Goal: Check status: Check status

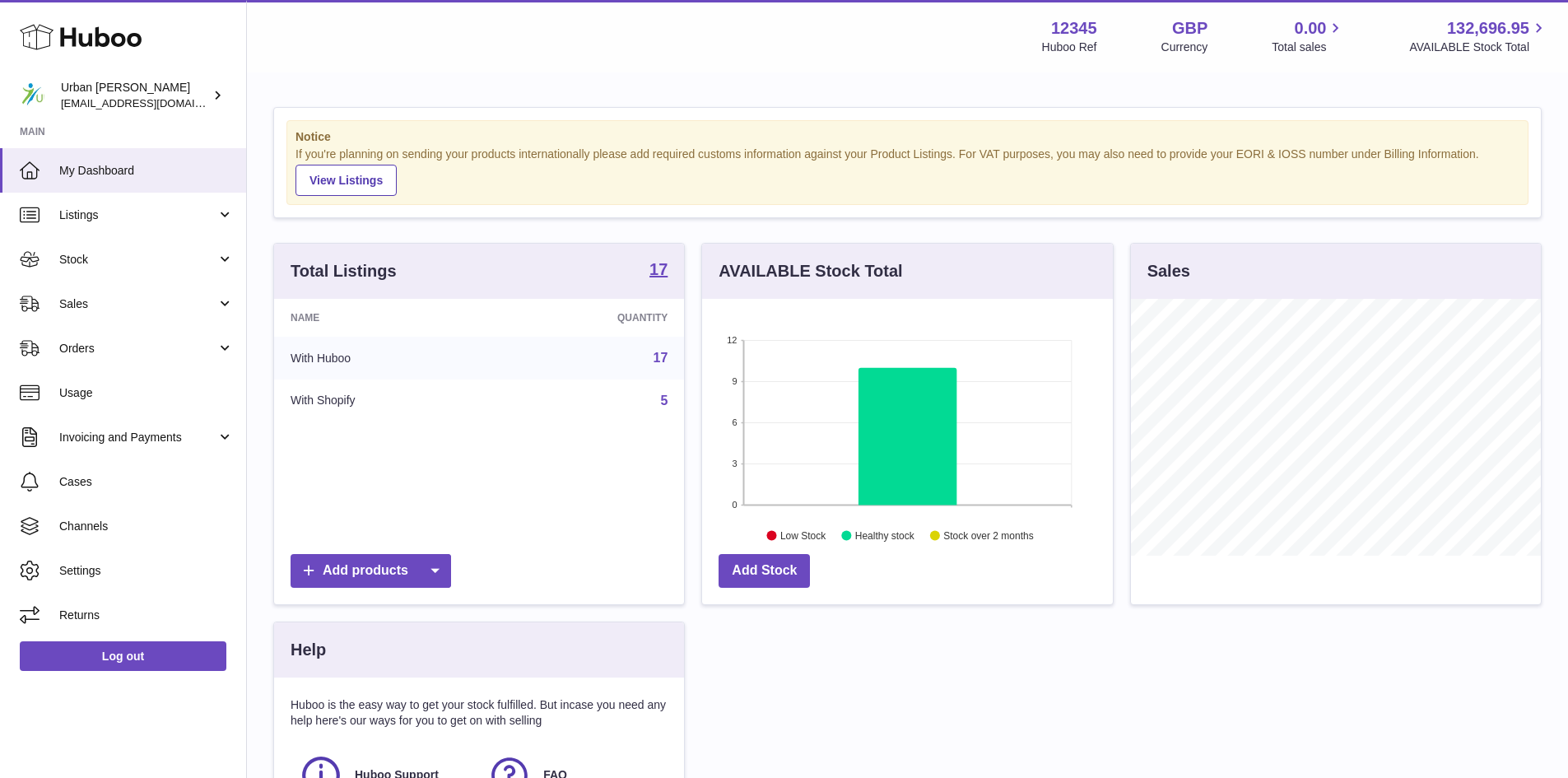
scroll to position [257, 411]
click at [73, 478] on span "Cases" at bounding box center [146, 482] width 175 height 15
click at [112, 343] on span "Orders" at bounding box center [138, 349] width 158 height 15
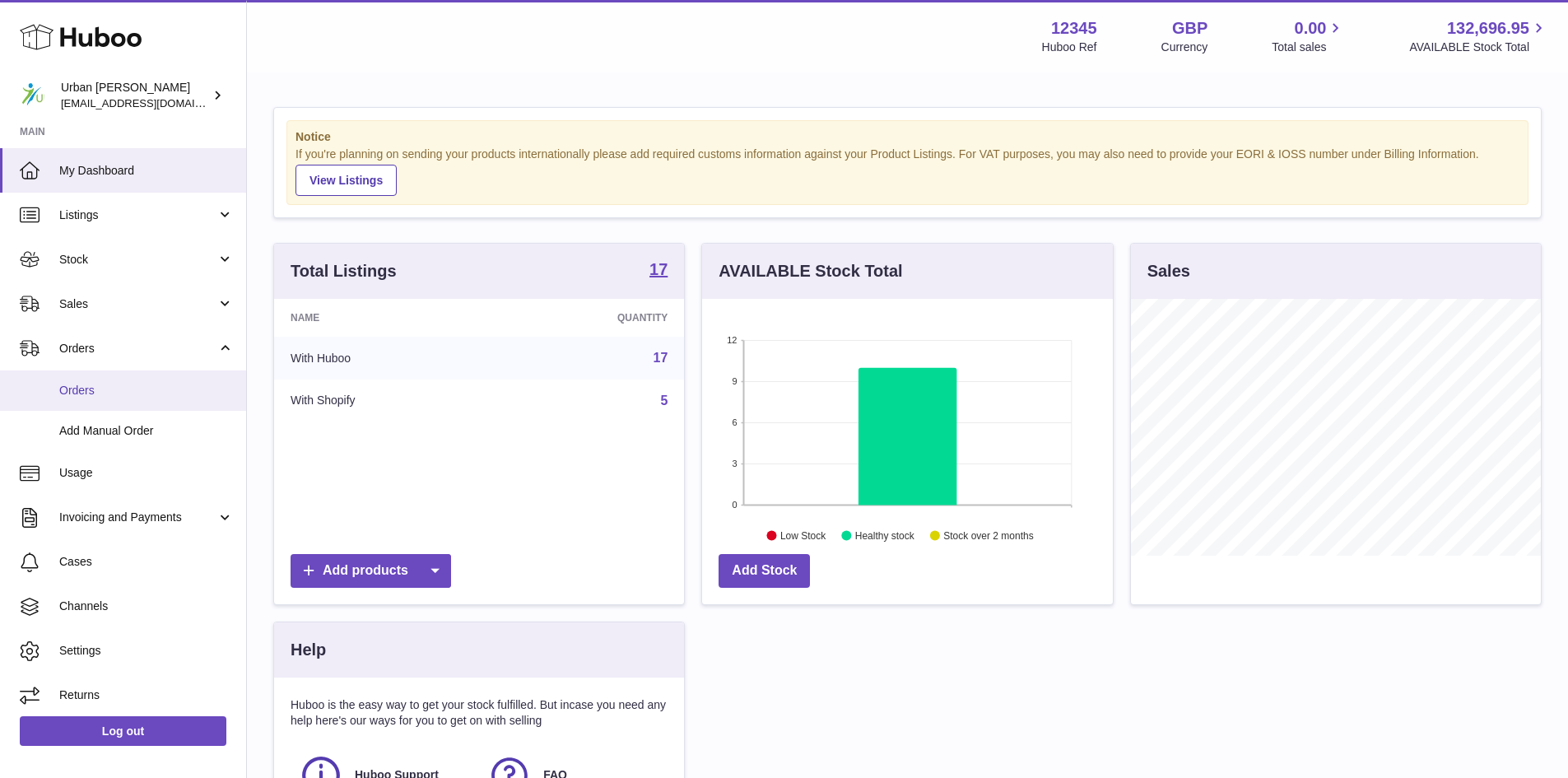
click at [136, 390] on span "Orders" at bounding box center [146, 390] width 175 height 15
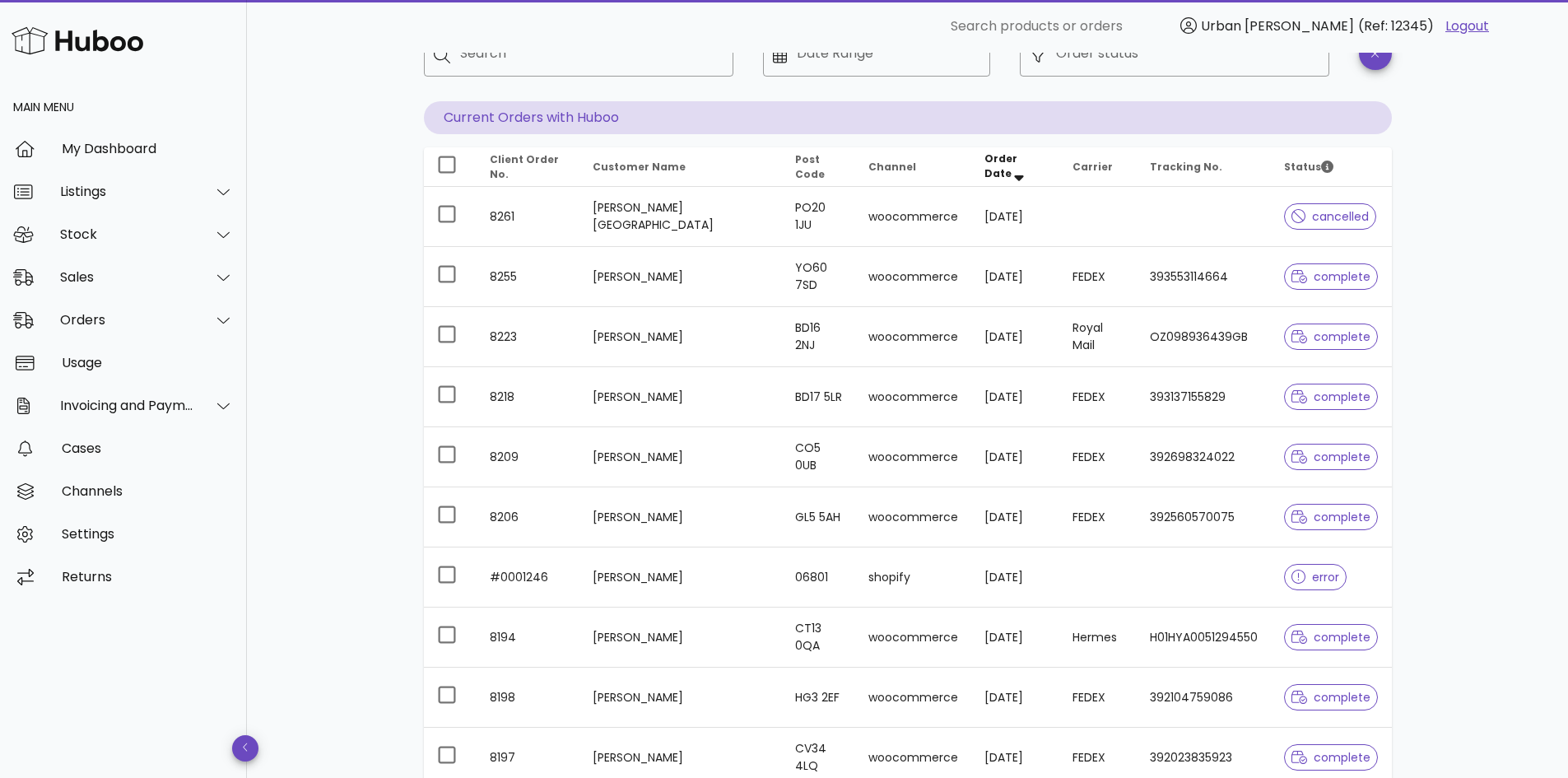
scroll to position [113, 0]
click at [202, 326] on div at bounding box center [214, 320] width 39 height 41
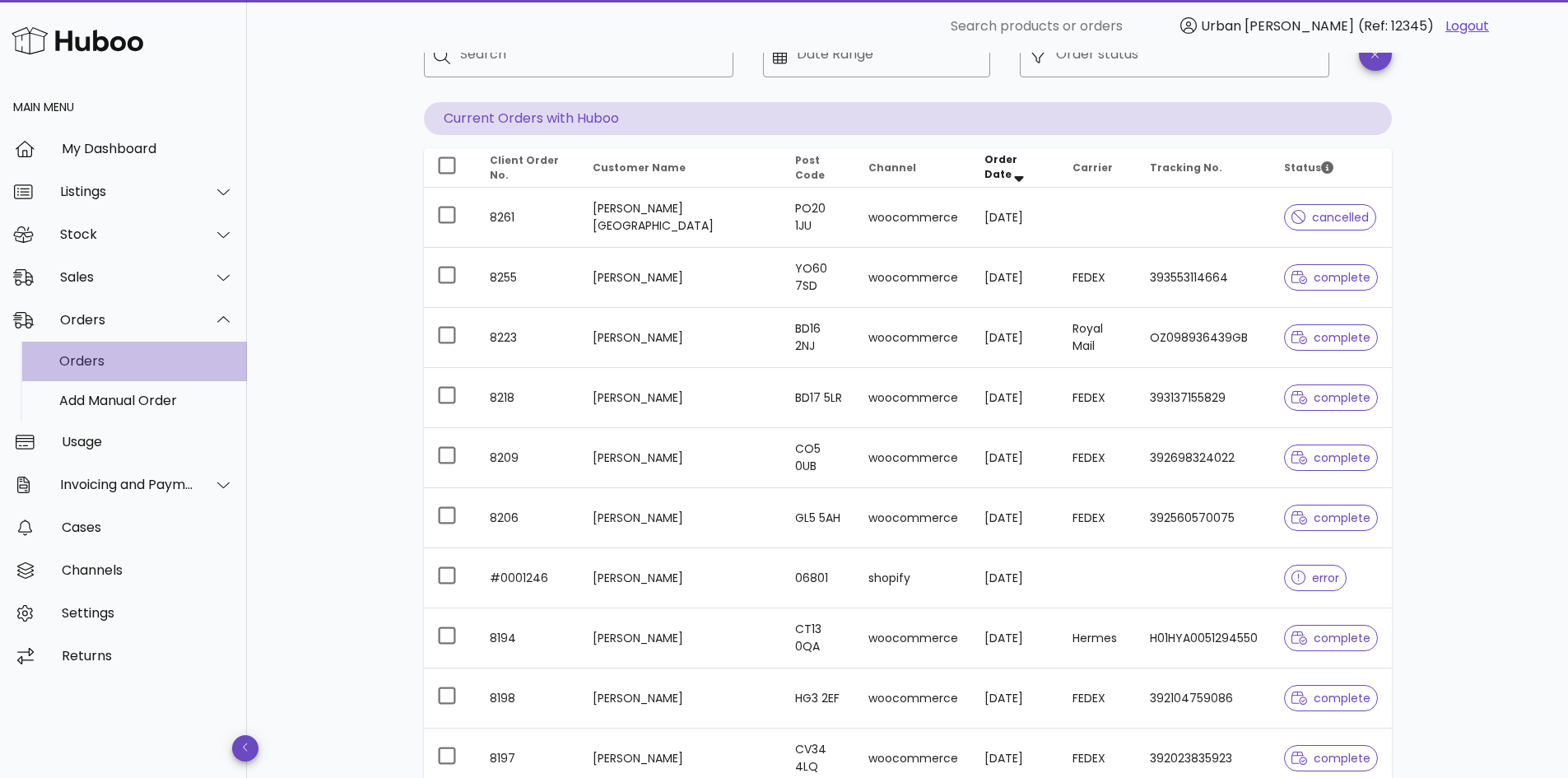
click at [95, 361] on div "Orders" at bounding box center [146, 361] width 175 height 15
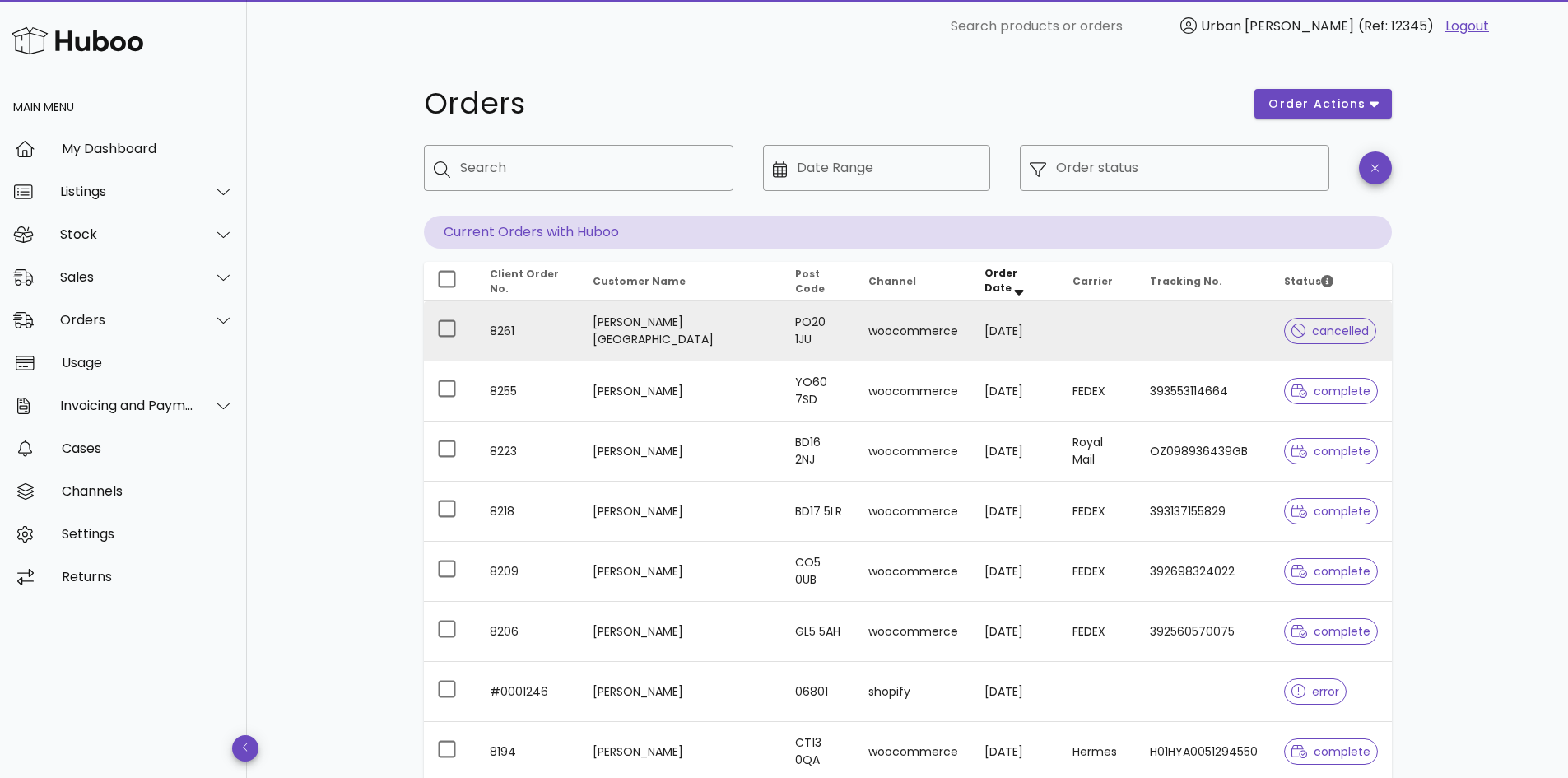
click at [1347, 336] on span "cancelled" at bounding box center [1331, 331] width 78 height 12
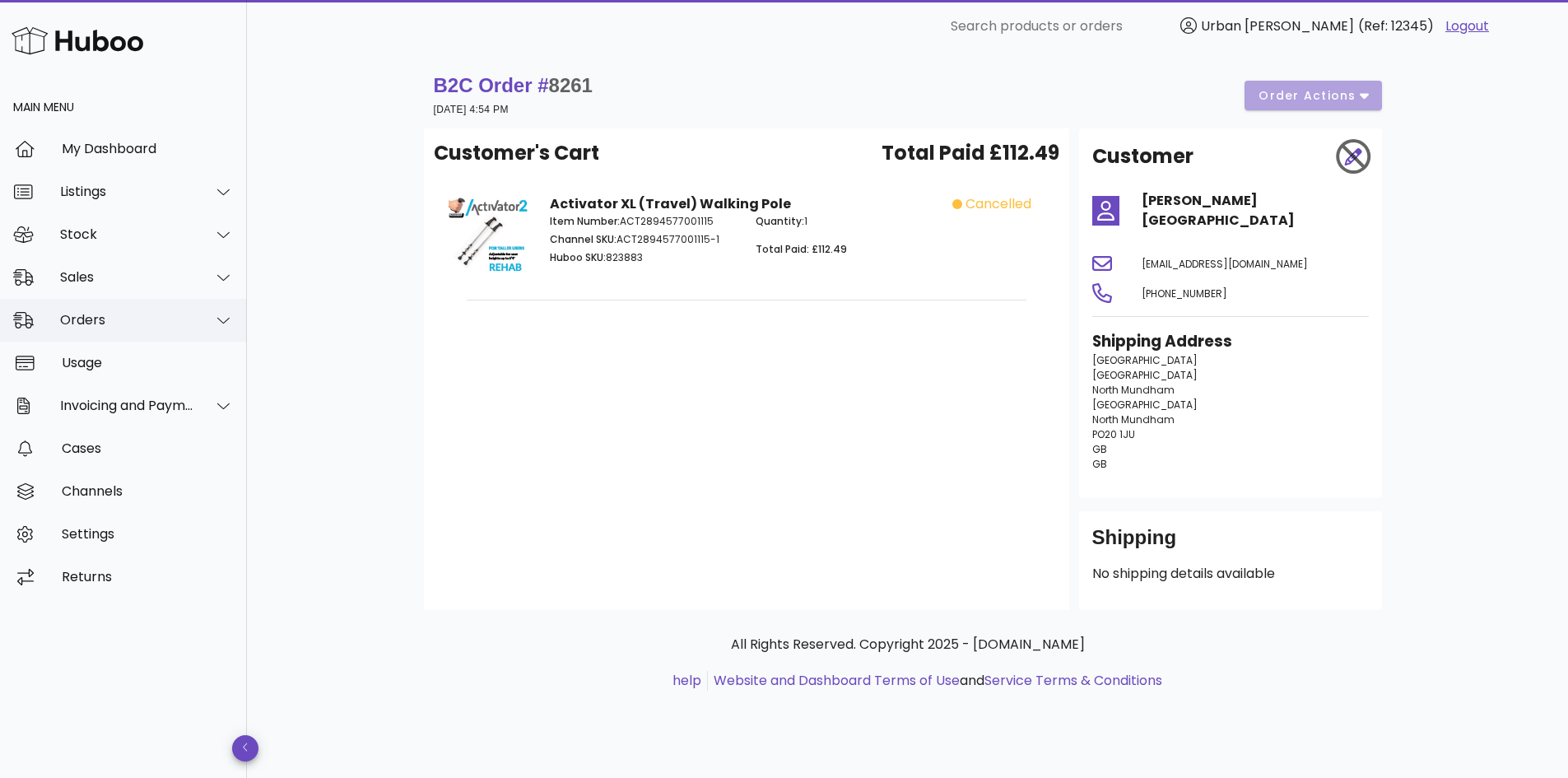
click at [212, 320] on div at bounding box center [214, 320] width 39 height 41
click at [359, 363] on div "B2C Order # 8261 29 September 2025 at 4:54 PM order actions Customer's Cart Tot…" at bounding box center [907, 416] width 1321 height 726
click at [217, 321] on icon at bounding box center [223, 320] width 12 height 14
